Goal: Task Accomplishment & Management: Manage account settings

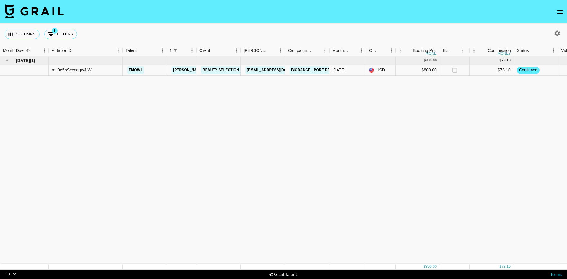
click at [559, 2] on nav at bounding box center [283, 12] width 567 height 24
click at [560, 11] on icon "open drawer" at bounding box center [559, 11] width 7 height 7
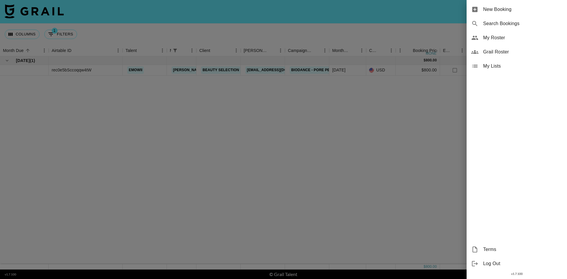
click at [500, 38] on span "My Roster" at bounding box center [522, 37] width 79 height 7
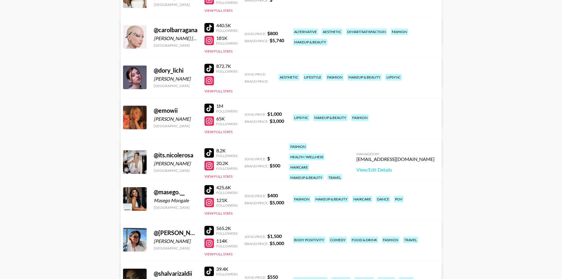
scroll to position [118, 0]
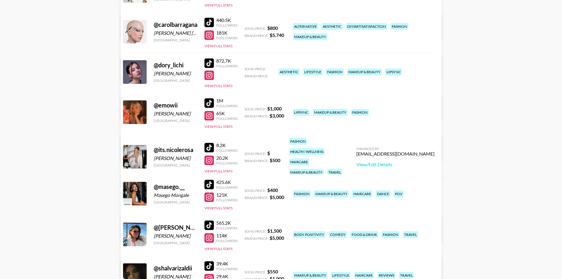
click at [212, 102] on div at bounding box center [208, 102] width 9 height 9
click at [212, 115] on div at bounding box center [208, 115] width 9 height 9
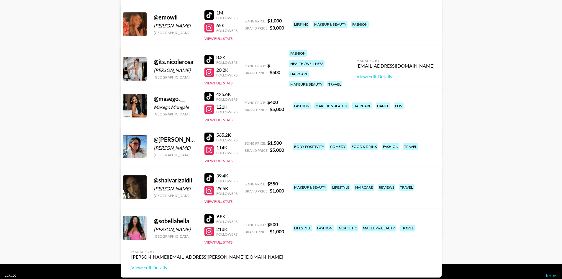
scroll to position [207, 0]
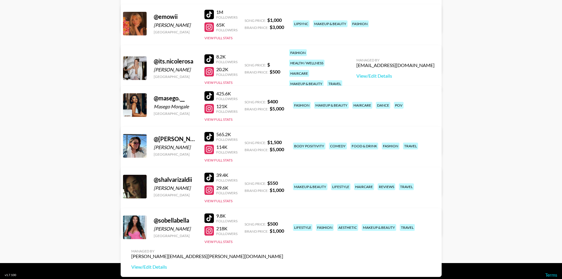
click at [208, 217] on div at bounding box center [208, 217] width 9 height 9
click at [283, 264] on link "View/Edit Details" at bounding box center [207, 267] width 152 height 6
click at [212, 229] on div at bounding box center [208, 230] width 9 height 9
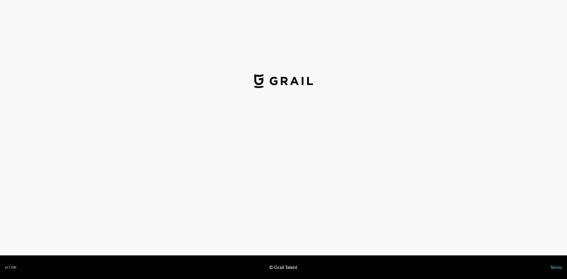
select select "USD"
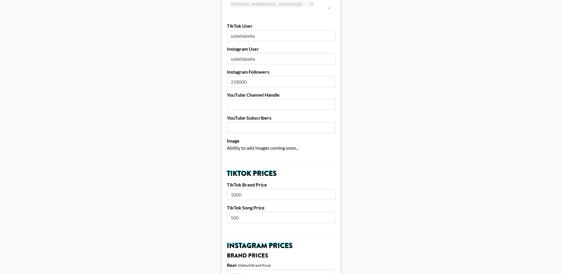
scroll to position [54, 0]
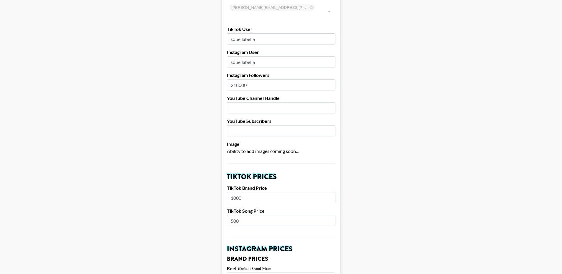
click at [240, 79] on input "218000" at bounding box center [281, 84] width 109 height 11
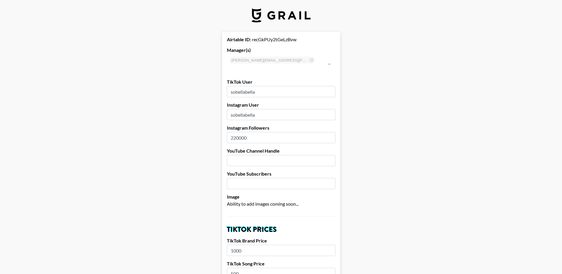
scroll to position [0, 0]
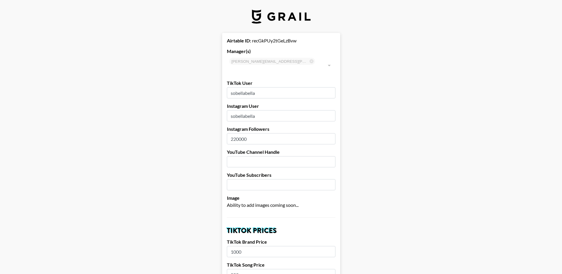
type input "220000"
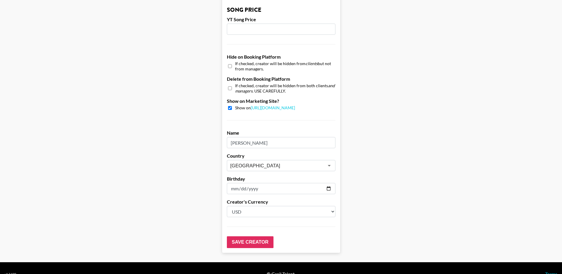
scroll to position [526, 0]
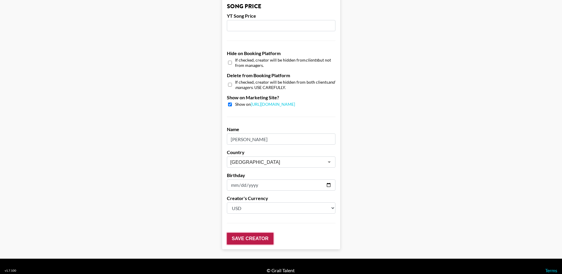
click at [256, 233] on input "Save Creator" at bounding box center [250, 239] width 47 height 12
click at [253, 233] on input "Save Creator" at bounding box center [250, 239] width 47 height 12
